Goal: Task Accomplishment & Management: Use online tool/utility

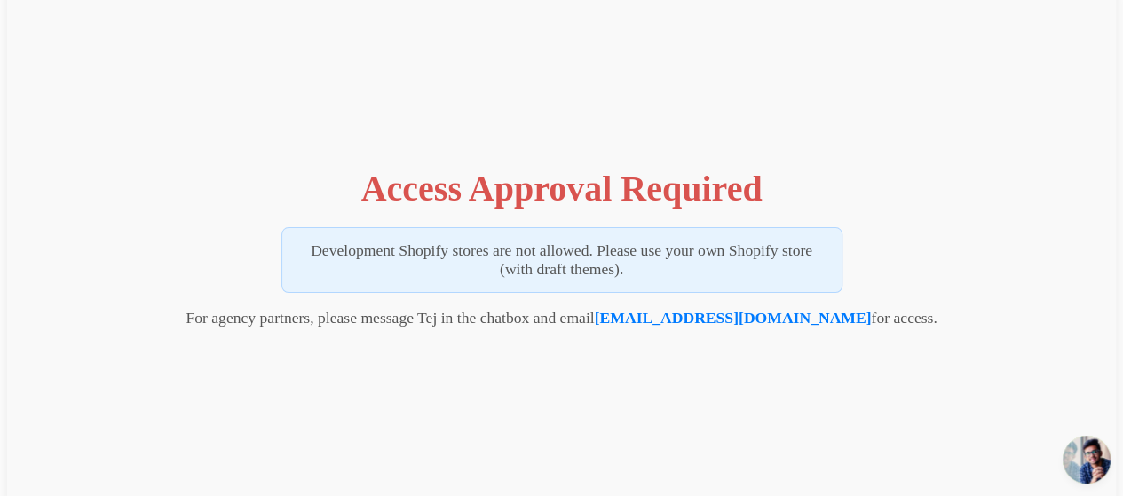
scroll to position [26, 0]
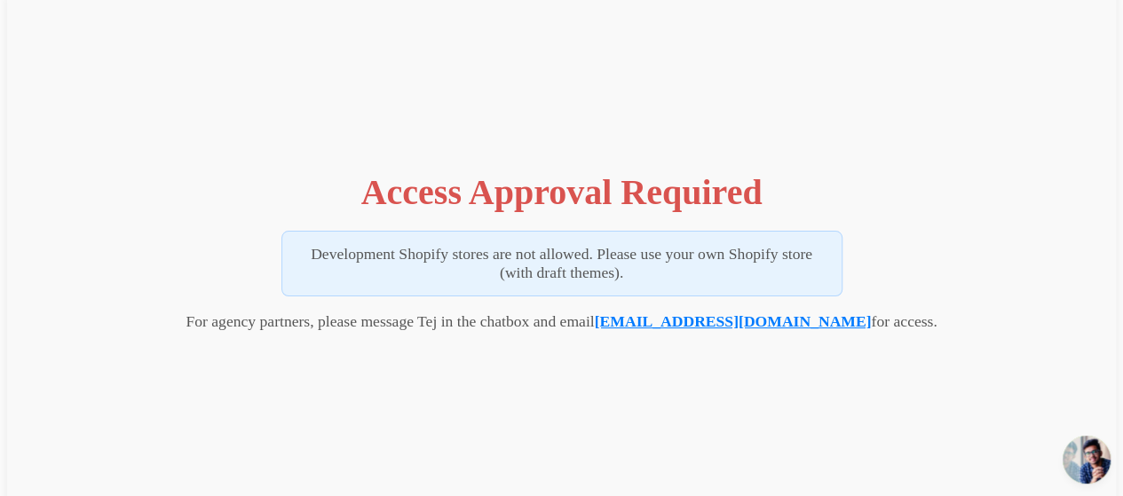
click at [751, 316] on link "[EMAIL_ADDRESS][DOMAIN_NAME]" at bounding box center [733, 322] width 277 height 18
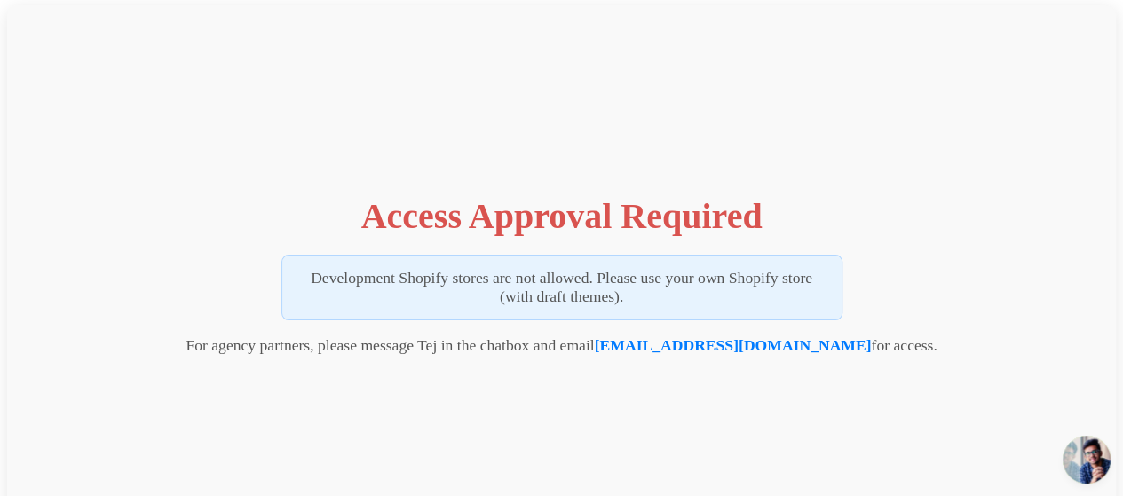
scroll to position [0, 0]
drag, startPoint x: 770, startPoint y: 404, endPoint x: 676, endPoint y: 133, distance: 286.4
click at [676, 133] on div "Access Approval Required Development Shopify stores are not allowed. Please use…" at bounding box center [561, 273] width 1109 height 532
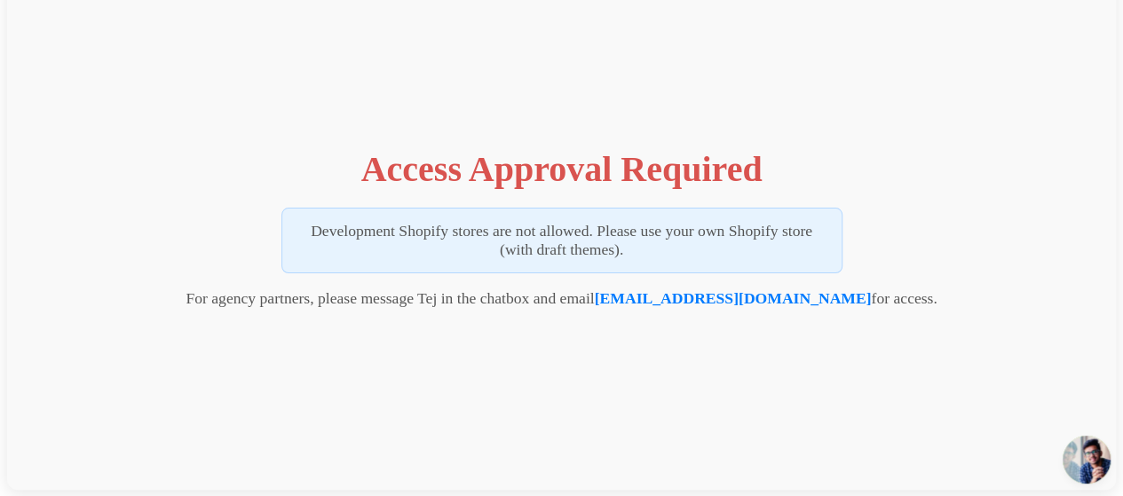
scroll to position [50, 0]
click at [1093, 459] on span "Open chat" at bounding box center [1087, 460] width 48 height 48
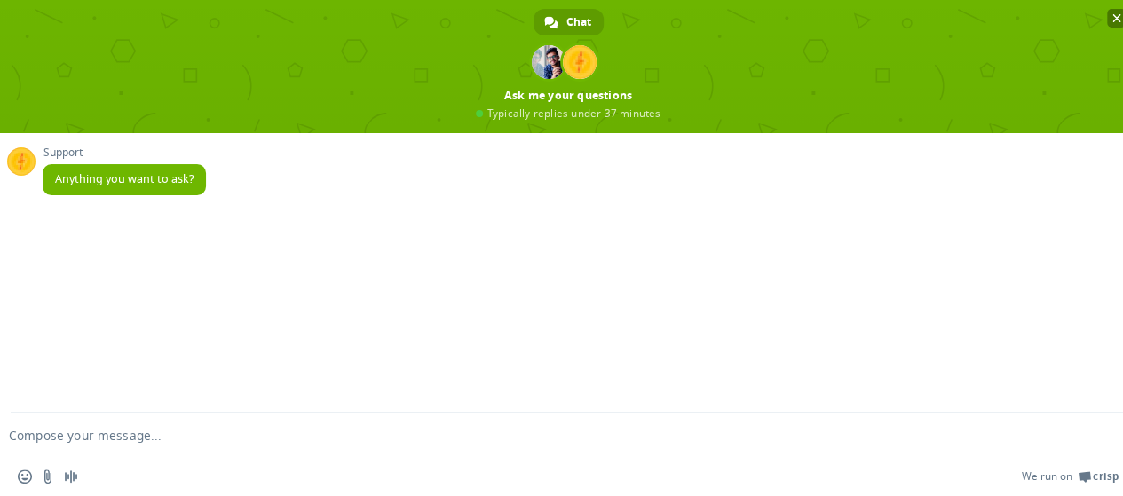
click at [1112, 16] on span "Close chat" at bounding box center [1116, 18] width 9 height 9
